Goal: Entertainment & Leisure: Consume media (video, audio)

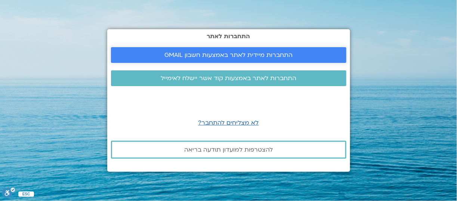
click at [230, 55] on span "התחברות מיידית לאתר באמצעות חשבון GMAIL" at bounding box center [228, 55] width 128 height 7
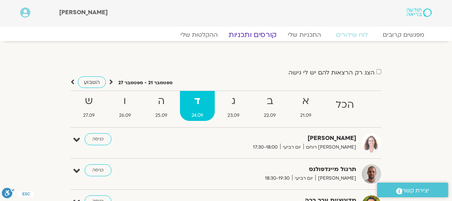
click at [260, 36] on link "קורסים ותכניות" at bounding box center [252, 34] width 66 height 9
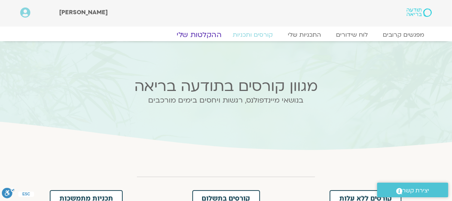
click at [190, 35] on link "ההקלטות שלי" at bounding box center [198, 34] width 63 height 9
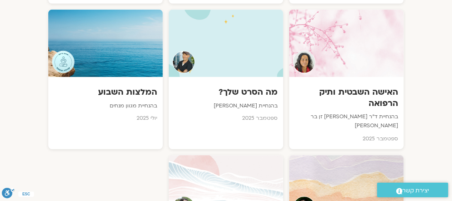
scroll to position [683, 0]
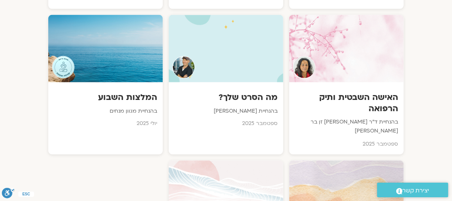
drag, startPoint x: 454, startPoint y: 11, endPoint x: 457, endPoint y: 41, distance: 30.4
click at [195, 58] on div at bounding box center [225, 48] width 115 height 68
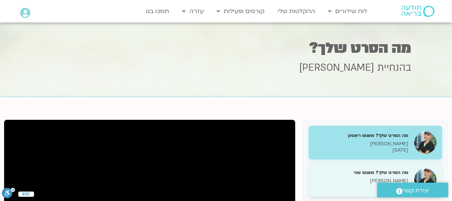
click at [367, 170] on h5 "מה הסרט שלך? מפגש שני" at bounding box center [361, 172] width 94 height 7
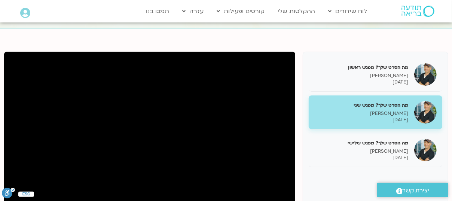
scroll to position [71, 0]
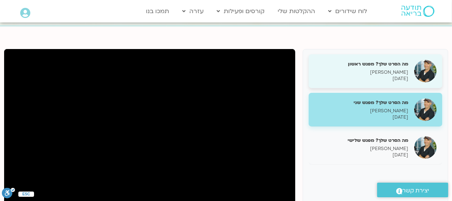
click at [374, 76] on p "02/09/2025" at bounding box center [361, 79] width 94 height 6
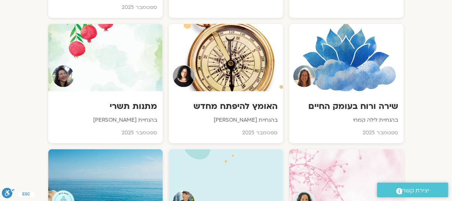
scroll to position [527, 0]
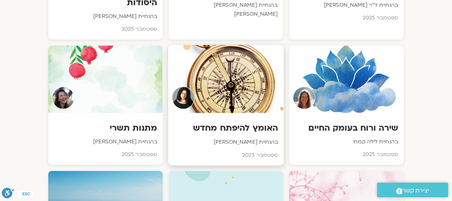
click at [226, 84] on div at bounding box center [225, 79] width 115 height 68
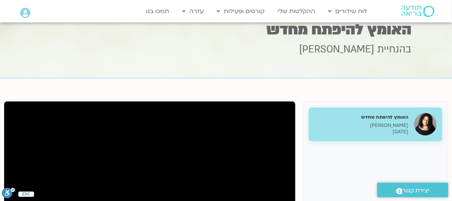
scroll to position [12, 0]
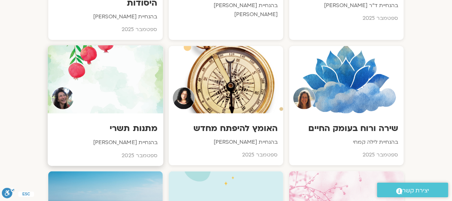
scroll to position [527, 0]
